Goal: Navigation & Orientation: Find specific page/section

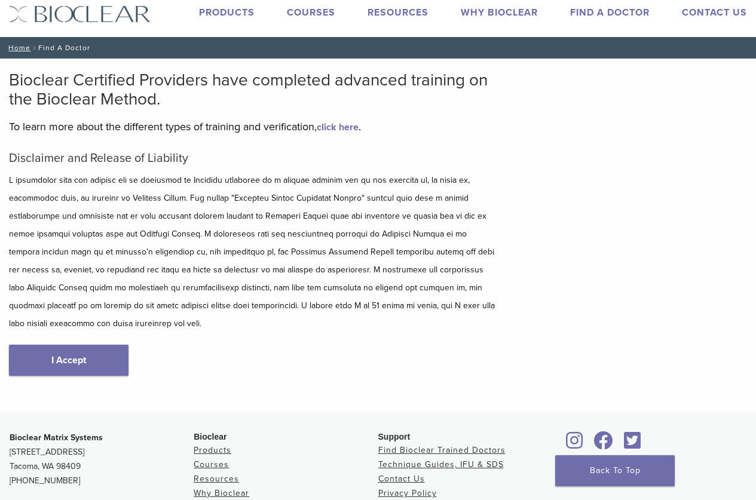
scroll to position [60, 0]
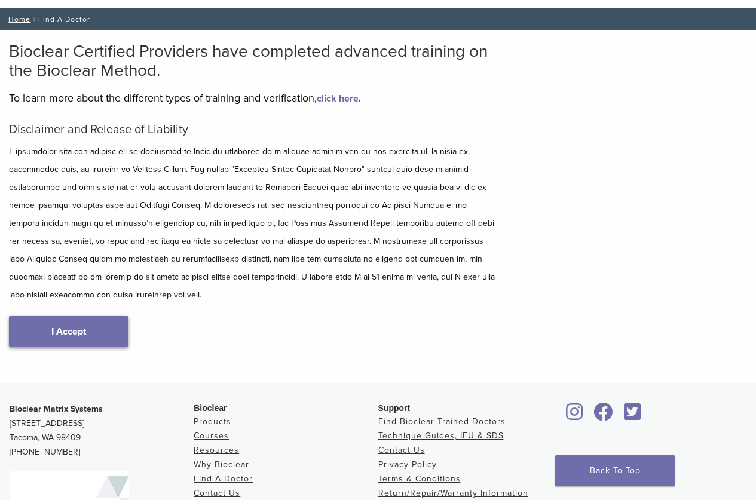
click at [108, 329] on link "I Accept" at bounding box center [68, 331] width 119 height 31
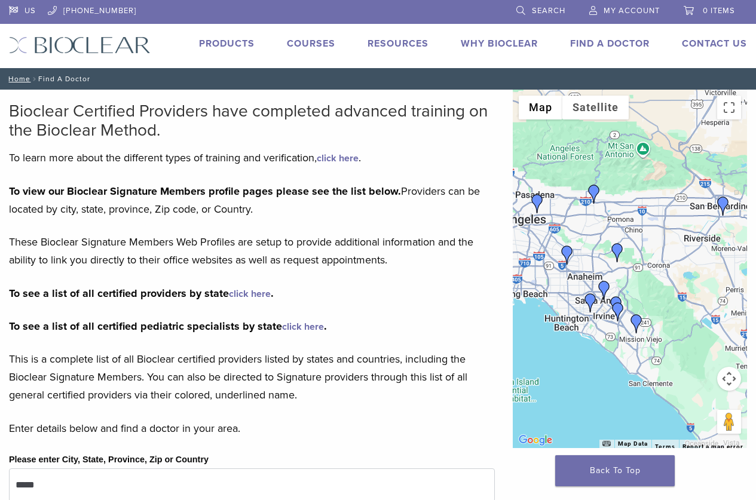
click at [611, 45] on link "Find A Doctor" at bounding box center [609, 44] width 79 height 12
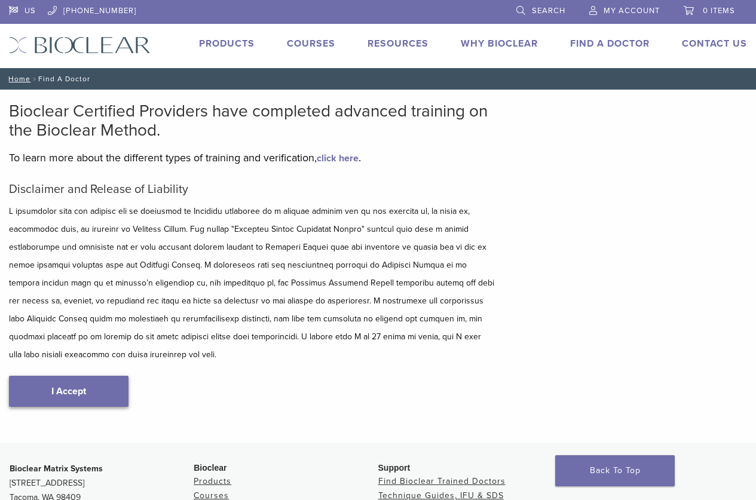
click at [102, 387] on link "I Accept" at bounding box center [68, 391] width 119 height 31
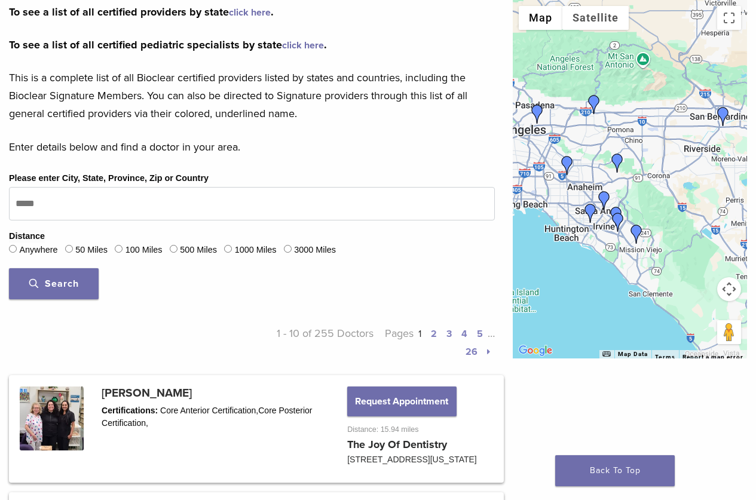
scroll to position [299, 0]
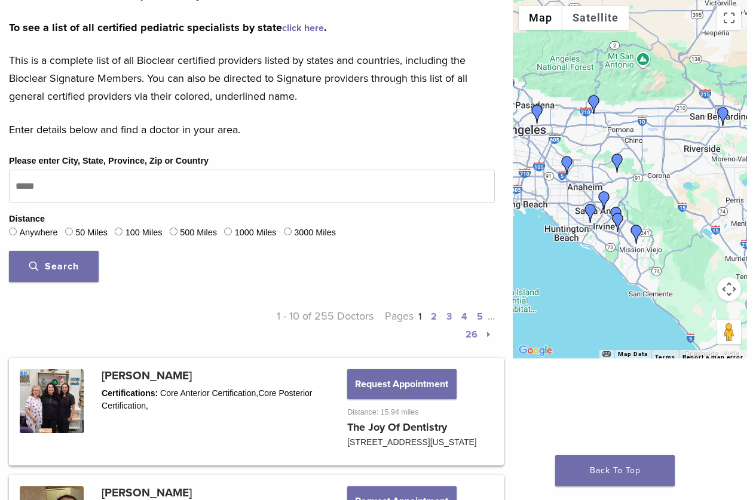
click at [582, 266] on div at bounding box center [630, 179] width 234 height 358
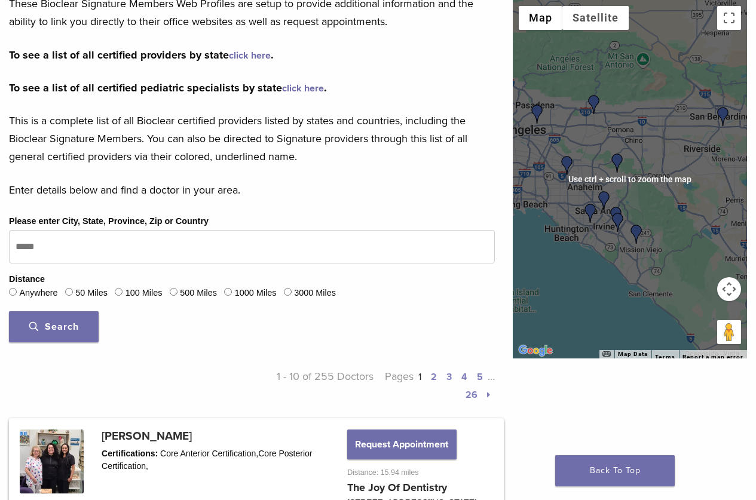
scroll to position [239, 0]
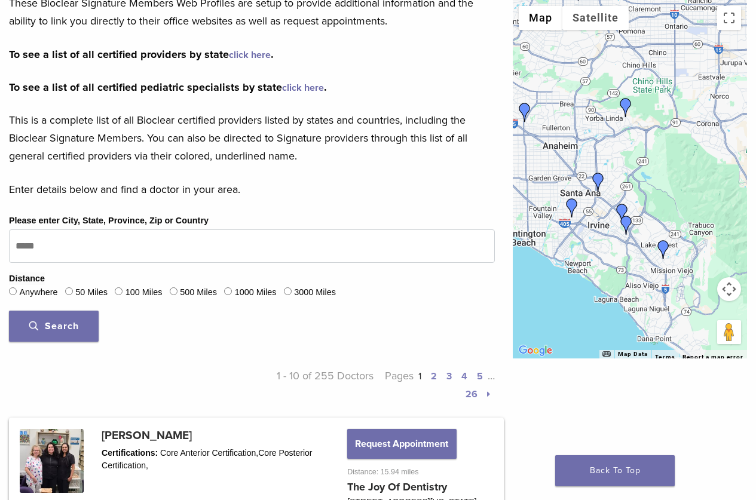
drag, startPoint x: 599, startPoint y: 188, endPoint x: 584, endPoint y: 245, distance: 58.7
click at [584, 245] on div at bounding box center [630, 179] width 234 height 358
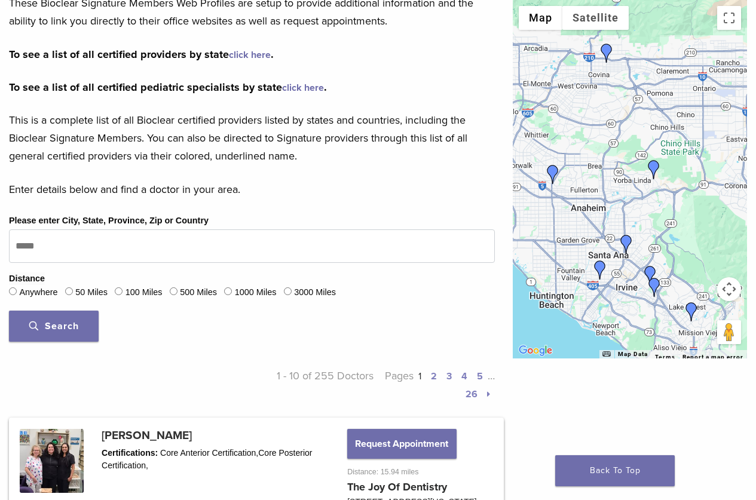
drag, startPoint x: 652, startPoint y: 178, endPoint x: 673, endPoint y: 253, distance: 77.7
click at [684, 253] on div at bounding box center [630, 179] width 234 height 358
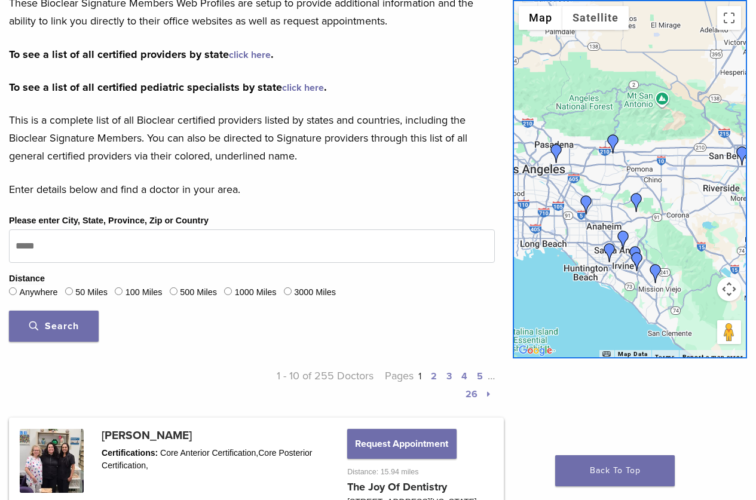
click at [654, 271] on img "Dr. Vanessa Cruz" at bounding box center [655, 273] width 19 height 19
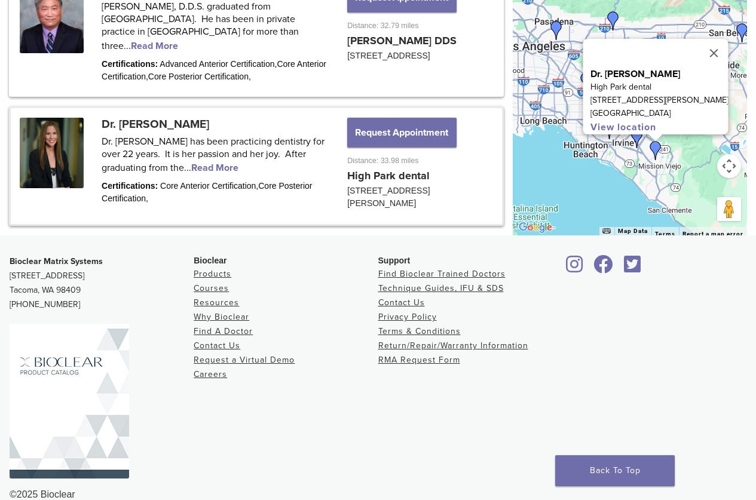
scroll to position [1703, 0]
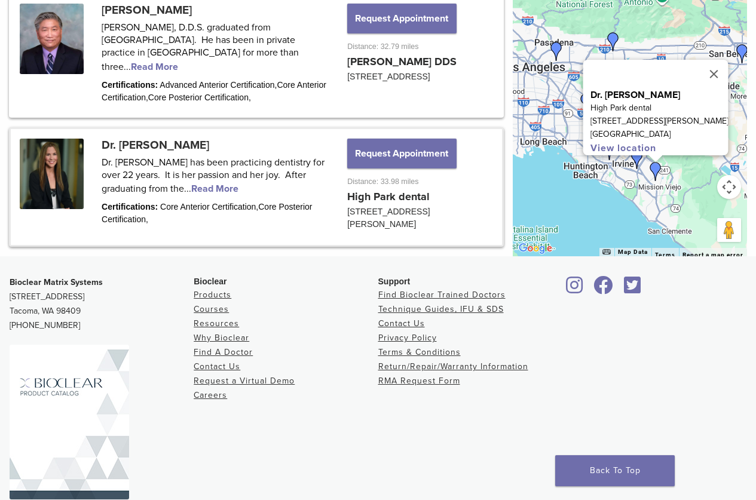
click at [212, 207] on link at bounding box center [256, 187] width 491 height 117
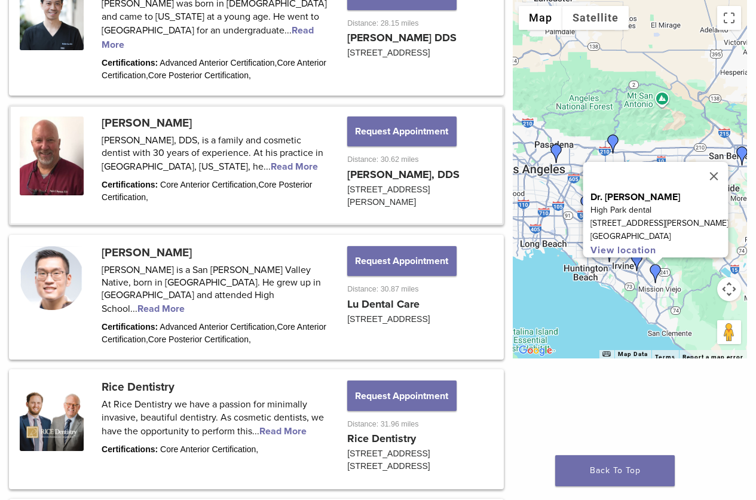
scroll to position [1225, 0]
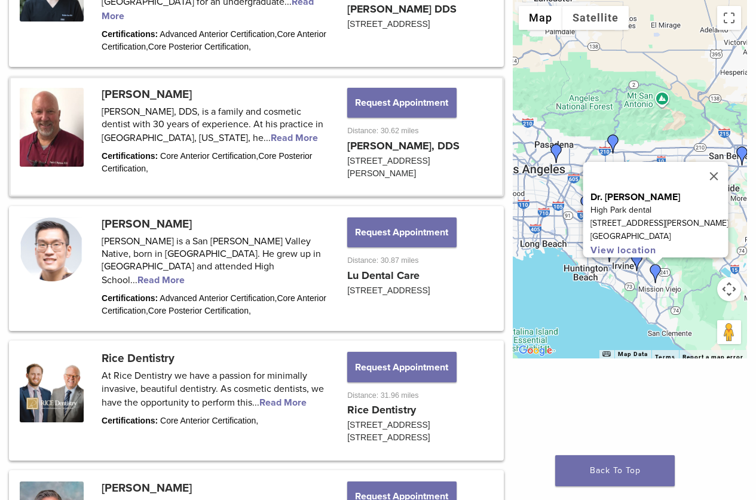
click at [179, 161] on link at bounding box center [256, 136] width 491 height 117
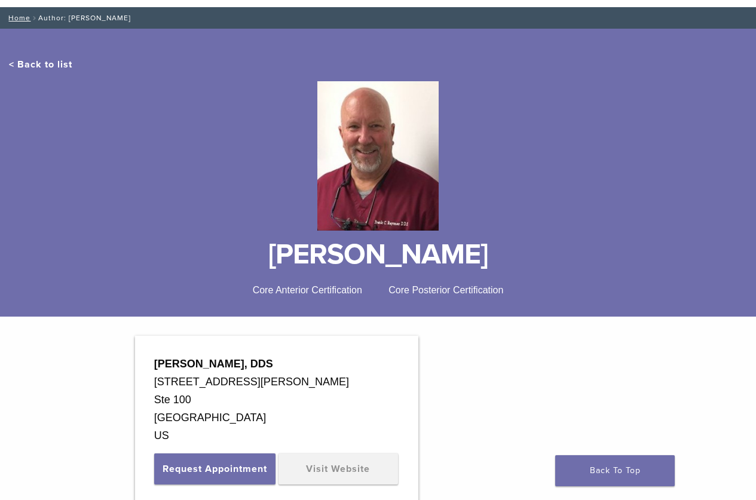
scroll to position [60, 0]
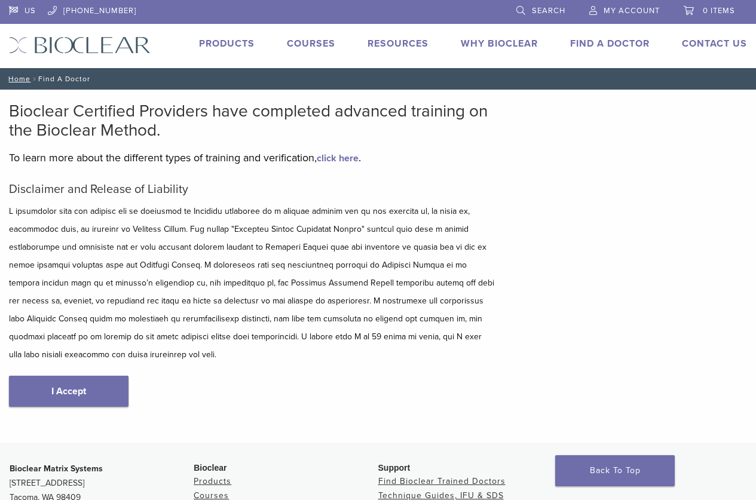
scroll to position [228, 0]
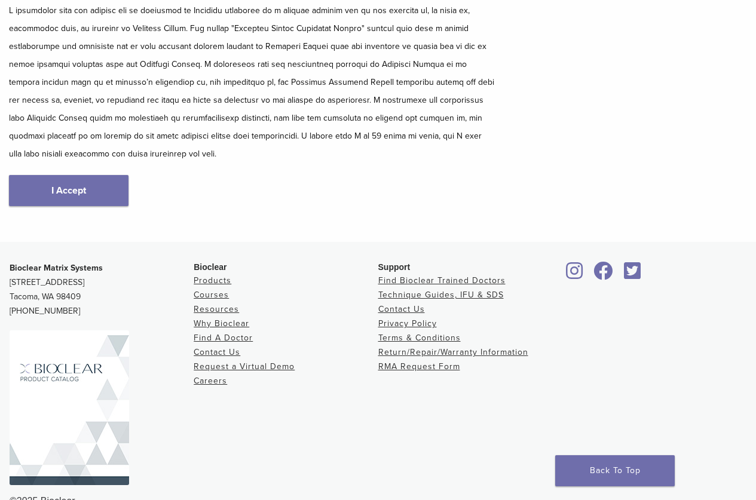
scroll to position [228, 0]
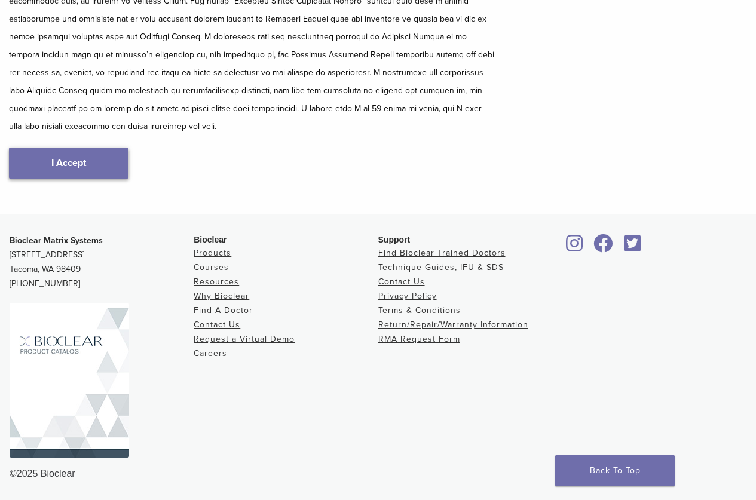
click at [87, 170] on link "I Accept" at bounding box center [68, 163] width 119 height 31
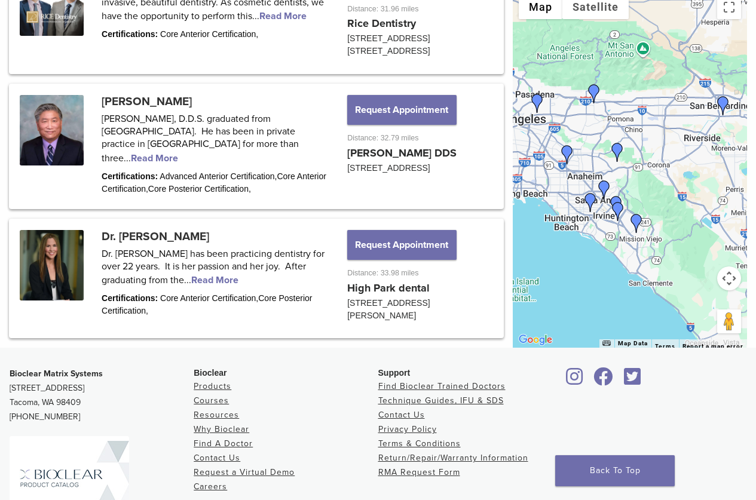
scroll to position [1613, 0]
